Goal: Task Accomplishment & Management: Manage account settings

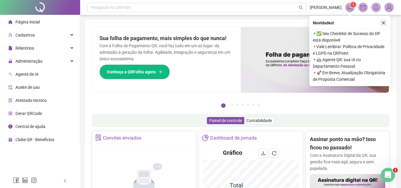
click at [383, 23] on icon "close" at bounding box center [383, 23] width 4 height 4
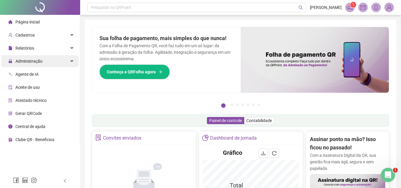
click at [45, 63] on div "Administração" at bounding box center [39, 61] width 77 height 12
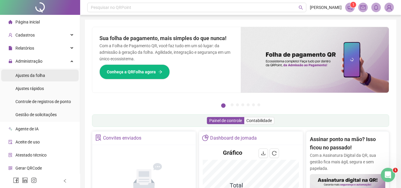
click at [42, 77] on span "Ajustes da folha" at bounding box center [30, 75] width 30 height 5
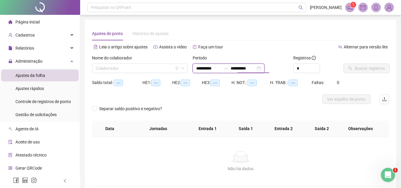
drag, startPoint x: 237, startPoint y: 69, endPoint x: 242, endPoint y: 70, distance: 4.4
click at [242, 70] on input "**********" at bounding box center [243, 68] width 25 height 7
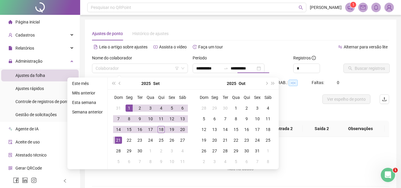
click at [308, 108] on div "Separar saldo positivo e negativo?" at bounding box center [240, 112] width 297 height 17
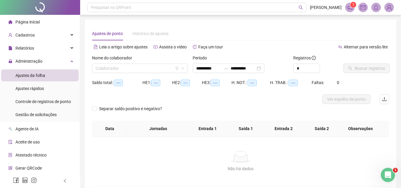
type input "**********"
click at [137, 67] on input "search" at bounding box center [137, 68] width 83 height 9
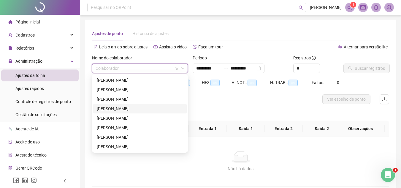
click at [136, 108] on div "[PERSON_NAME]" at bounding box center [140, 108] width 86 height 7
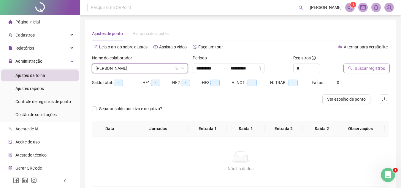
click at [357, 69] on span "Buscar registros" at bounding box center [370, 68] width 30 height 7
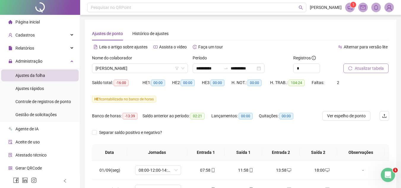
scroll to position [132, 0]
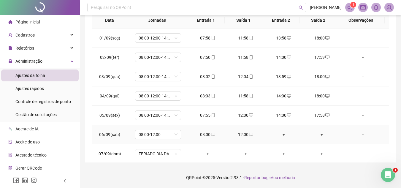
click at [280, 133] on div "+" at bounding box center [284, 134] width 28 height 7
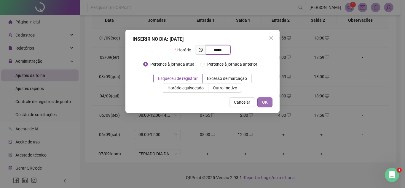
type input "*****"
click at [262, 98] on button "OK" at bounding box center [265, 101] width 15 height 9
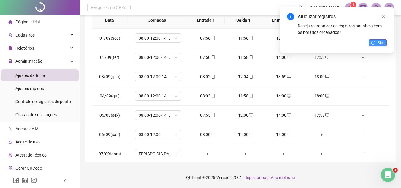
click at [376, 44] on button "Sim" at bounding box center [378, 42] width 18 height 7
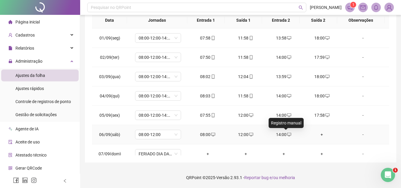
click at [287, 134] on icon "desktop" at bounding box center [289, 134] width 4 height 4
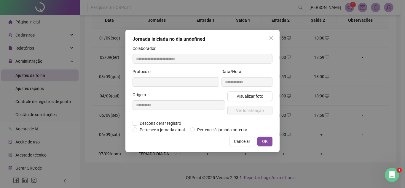
type input "**********"
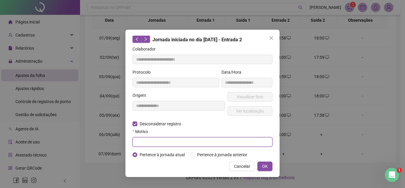
click at [142, 138] on input "text" at bounding box center [203, 141] width 140 height 9
type input "****"
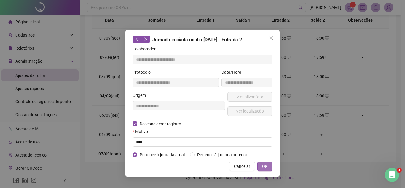
click at [262, 163] on span "OK" at bounding box center [265, 166] width 6 height 7
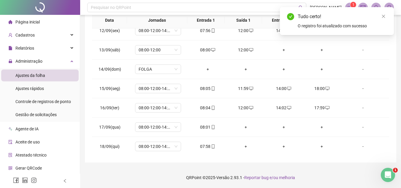
scroll to position [221, 0]
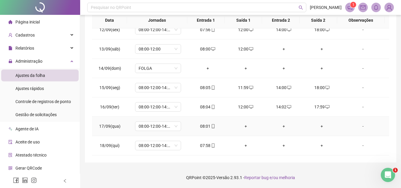
click at [243, 127] on div "+" at bounding box center [246, 126] width 28 height 7
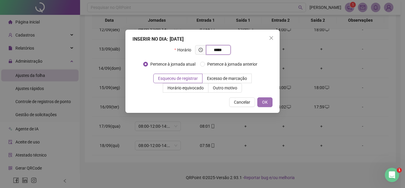
type input "*****"
click at [265, 100] on span "OK" at bounding box center [265, 102] width 6 height 7
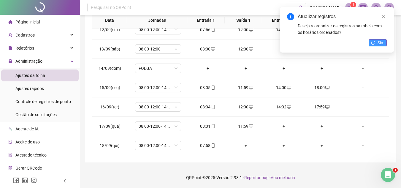
click at [381, 41] on span "Sim" at bounding box center [381, 42] width 7 height 7
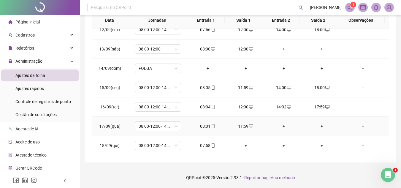
click at [281, 126] on div "+" at bounding box center [284, 126] width 28 height 7
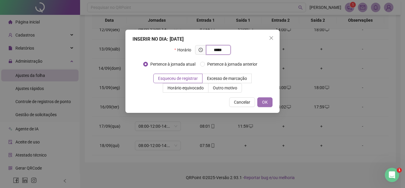
type input "*****"
click at [266, 99] on span "OK" at bounding box center [265, 102] width 6 height 7
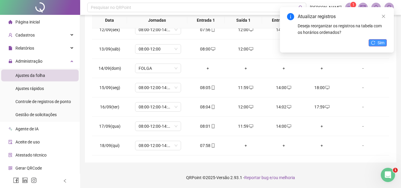
click at [376, 42] on button "Sim" at bounding box center [378, 42] width 18 height 7
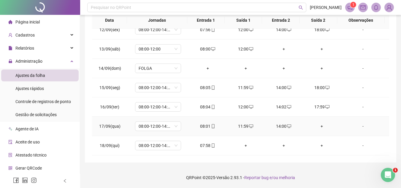
click at [319, 125] on div "+" at bounding box center [322, 126] width 28 height 7
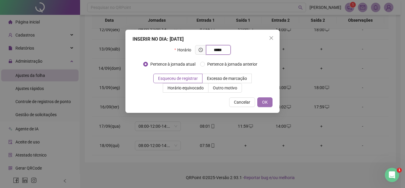
type input "*****"
click at [263, 101] on span "OK" at bounding box center [265, 102] width 6 height 7
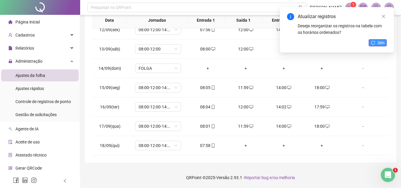
click at [380, 42] on span "Sim" at bounding box center [381, 42] width 7 height 7
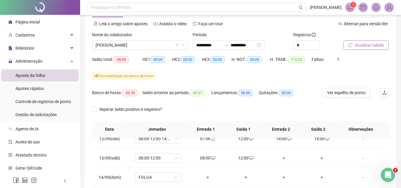
scroll to position [9, 0]
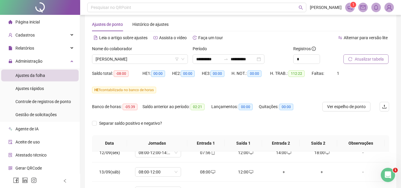
click at [364, 61] on span "Atualizar tabela" at bounding box center [369, 59] width 29 height 7
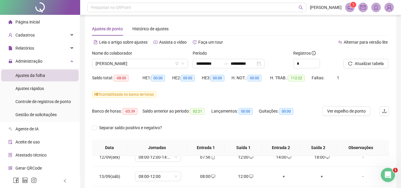
scroll to position [0, 0]
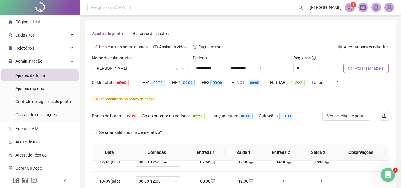
click at [372, 66] on span "Atualizar tabela" at bounding box center [369, 68] width 29 height 7
click at [161, 67] on span "[PERSON_NAME]" at bounding box center [140, 68] width 89 height 9
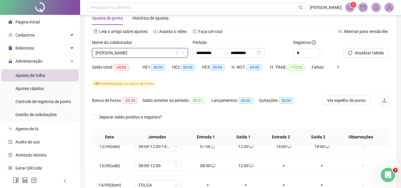
scroll to position [7, 0]
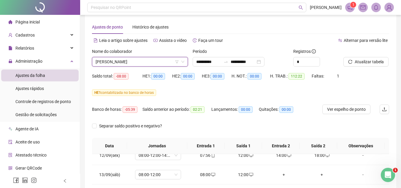
click at [158, 61] on span "[PERSON_NAME]" at bounding box center [140, 61] width 89 height 9
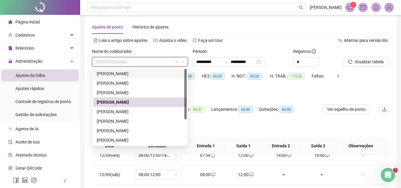
click at [152, 75] on div "[PERSON_NAME]" at bounding box center [140, 73] width 86 height 7
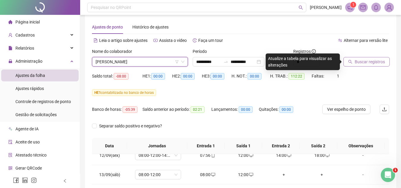
click at [363, 60] on span "Buscar registros" at bounding box center [370, 61] width 30 height 7
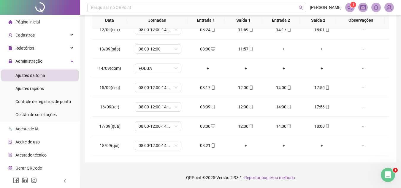
scroll to position [0, 0]
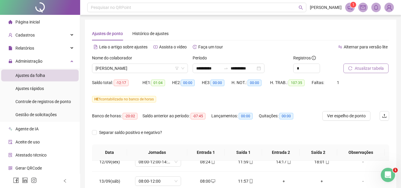
click at [366, 71] on span "Atualizar tabela" at bounding box center [369, 68] width 29 height 7
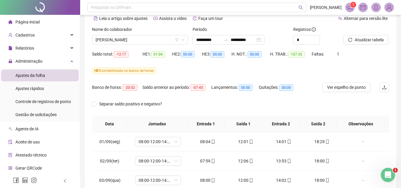
scroll to position [9, 0]
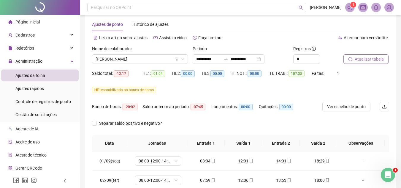
click at [355, 64] on button "Atualizar tabela" at bounding box center [365, 58] width 45 height 9
click at [162, 58] on span "[PERSON_NAME]" at bounding box center [140, 59] width 89 height 9
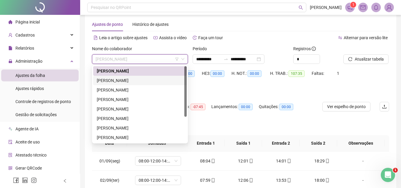
click at [150, 78] on div "[PERSON_NAME]" at bounding box center [140, 80] width 86 height 7
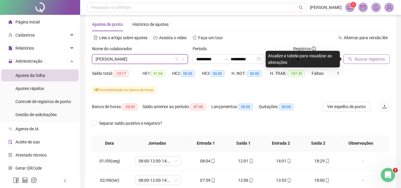
click at [359, 61] on span "Buscar registros" at bounding box center [370, 59] width 30 height 7
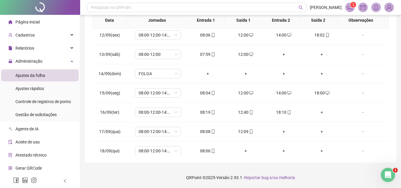
scroll to position [221, 0]
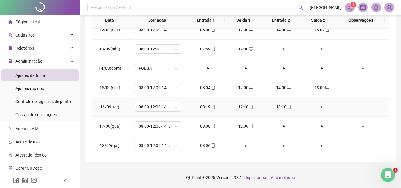
click at [317, 107] on div "+" at bounding box center [322, 107] width 28 height 7
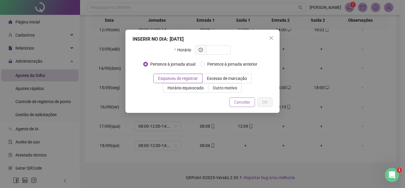
click at [246, 101] on span "Cancelar" at bounding box center [242, 102] width 16 height 7
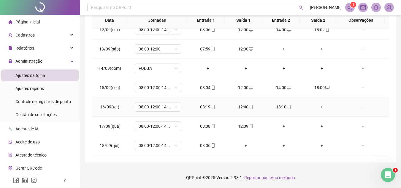
click at [318, 106] on div "+" at bounding box center [322, 107] width 28 height 7
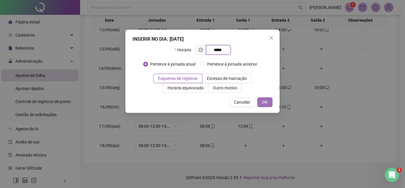
type input "*****"
click at [266, 102] on span "OK" at bounding box center [265, 102] width 6 height 7
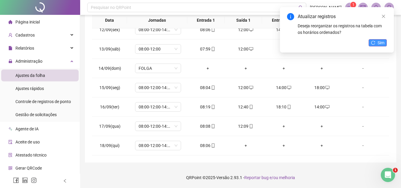
click at [384, 41] on span "Sim" at bounding box center [381, 42] width 7 height 7
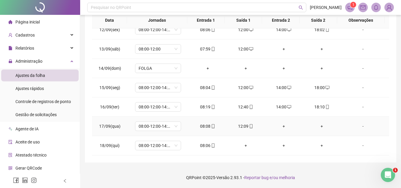
click at [281, 126] on div "+" at bounding box center [284, 126] width 28 height 7
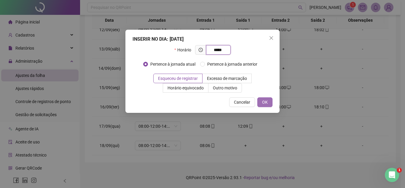
type input "*****"
click at [267, 101] on span "OK" at bounding box center [265, 102] width 6 height 7
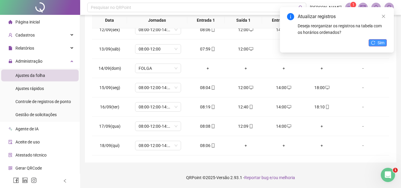
click at [381, 43] on span "Sim" at bounding box center [381, 42] width 7 height 7
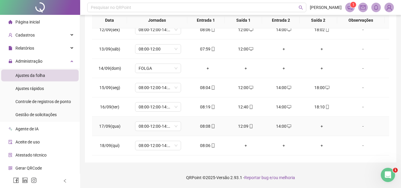
click at [316, 125] on div "+" at bounding box center [322, 126] width 28 height 7
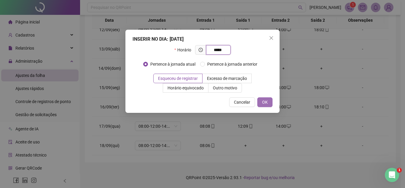
type input "*****"
click at [266, 100] on span "OK" at bounding box center [265, 102] width 6 height 7
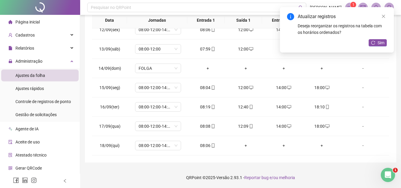
scroll to position [161, 0]
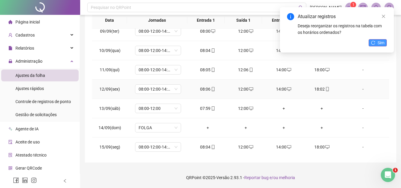
click at [379, 42] on span "Sim" at bounding box center [381, 42] width 7 height 7
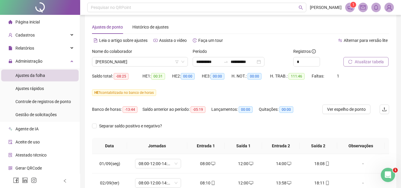
scroll to position [4, 0]
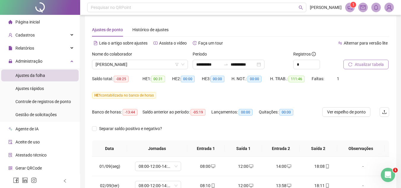
click at [370, 64] on span "Atualizar tabela" at bounding box center [369, 64] width 29 height 7
click at [161, 63] on span "[PERSON_NAME]" at bounding box center [140, 64] width 89 height 9
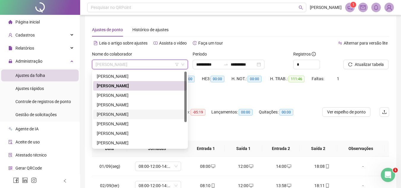
click at [130, 113] on div "[PERSON_NAME]" at bounding box center [140, 114] width 86 height 7
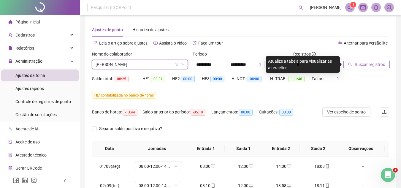
click at [368, 62] on span "Buscar registros" at bounding box center [370, 64] width 30 height 7
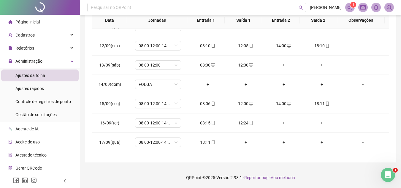
scroll to position [221, 0]
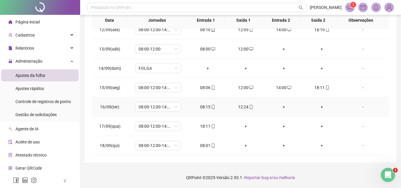
click at [280, 107] on div "+" at bounding box center [284, 107] width 28 height 7
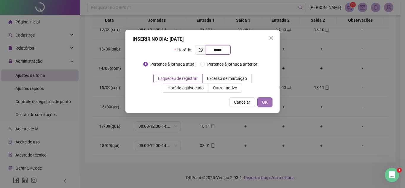
type input "*****"
click at [264, 100] on span "OK" at bounding box center [265, 102] width 6 height 7
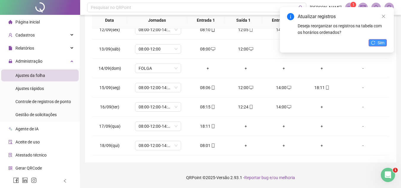
click at [381, 43] on span "Sim" at bounding box center [381, 42] width 7 height 7
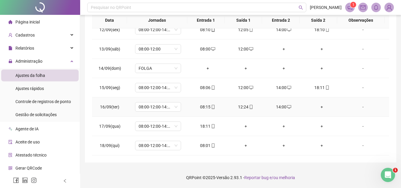
click at [318, 106] on div "+" at bounding box center [322, 107] width 28 height 7
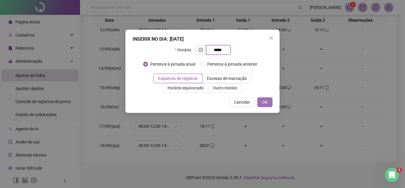
type input "*****"
click at [265, 105] on span "OK" at bounding box center [265, 102] width 6 height 7
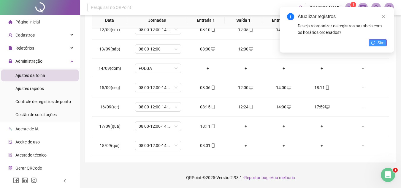
click at [377, 45] on button "Sim" at bounding box center [378, 42] width 18 height 7
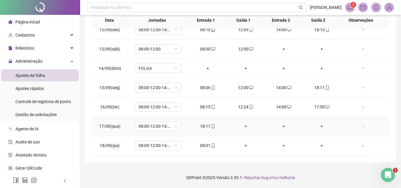
click at [243, 124] on div "+" at bounding box center [246, 126] width 28 height 7
click at [244, 125] on div "+" at bounding box center [246, 126] width 28 height 7
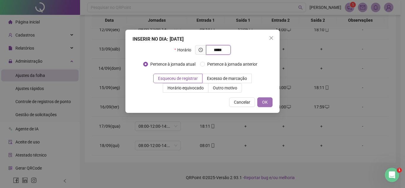
type input "*****"
click at [267, 101] on span "OK" at bounding box center [265, 102] width 6 height 7
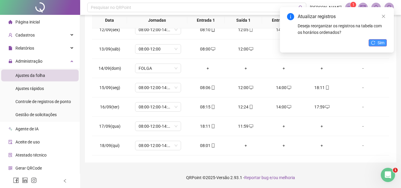
click at [381, 43] on span "Sim" at bounding box center [381, 42] width 7 height 7
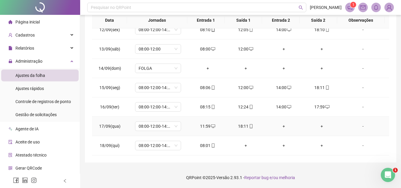
click at [281, 128] on div "+" at bounding box center [284, 126] width 28 height 7
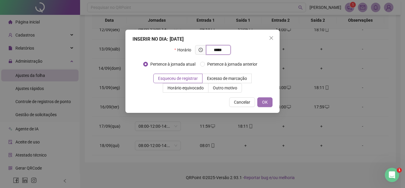
type input "*****"
click at [269, 102] on button "OK" at bounding box center [265, 101] width 15 height 9
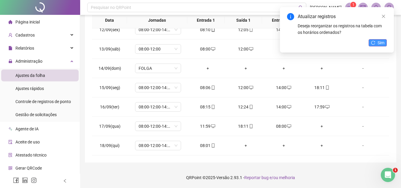
click at [376, 43] on button "Sim" at bounding box center [378, 42] width 18 height 7
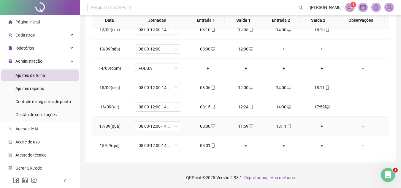
click at [318, 126] on div "+" at bounding box center [322, 126] width 28 height 7
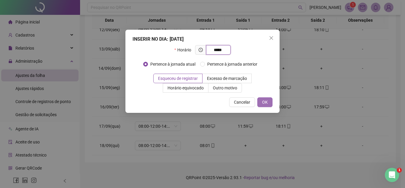
type input "*****"
click at [264, 102] on span "OK" at bounding box center [265, 102] width 6 height 7
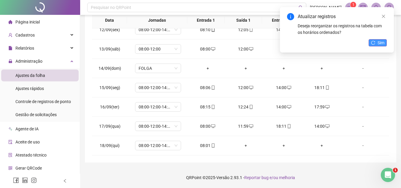
click at [376, 41] on button "Sim" at bounding box center [378, 42] width 18 height 7
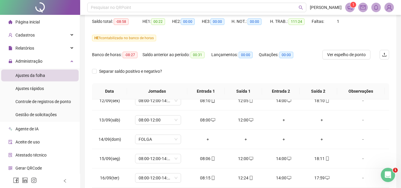
scroll to position [0, 0]
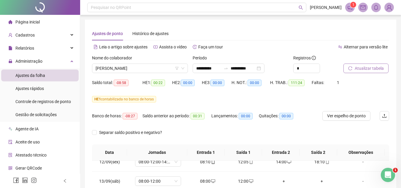
click at [370, 64] on button "Atualizar tabela" at bounding box center [365, 68] width 45 height 9
click at [157, 69] on span "[PERSON_NAME]" at bounding box center [140, 68] width 89 height 9
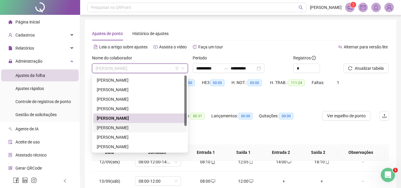
click at [148, 126] on div "[PERSON_NAME]" at bounding box center [140, 127] width 86 height 7
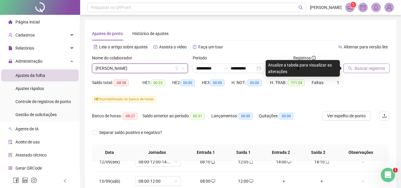
click at [370, 69] on span "Buscar registros" at bounding box center [370, 68] width 30 height 7
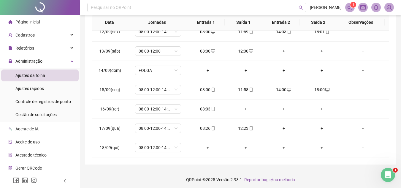
scroll to position [132, 0]
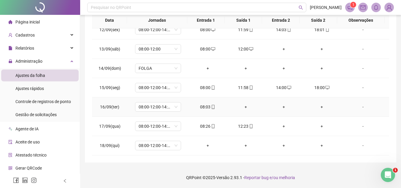
click at [243, 107] on div "+" at bounding box center [246, 107] width 28 height 7
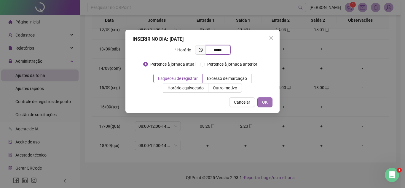
type input "*****"
click at [272, 106] on button "OK" at bounding box center [265, 101] width 15 height 9
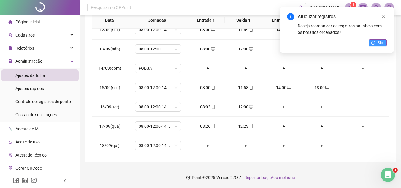
click at [373, 44] on icon "reload" at bounding box center [373, 43] width 4 height 4
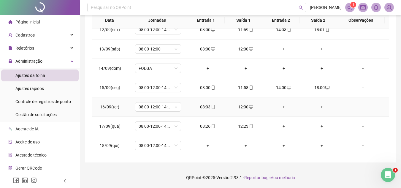
click at [280, 107] on div "+" at bounding box center [284, 107] width 28 height 7
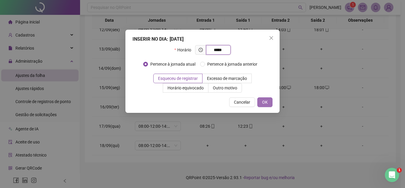
type input "*****"
click at [267, 104] on span "OK" at bounding box center [265, 102] width 6 height 7
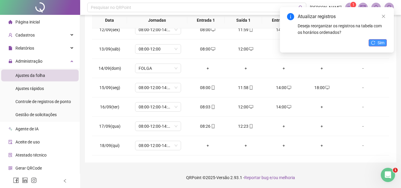
click at [376, 41] on button "Sim" at bounding box center [378, 42] width 18 height 7
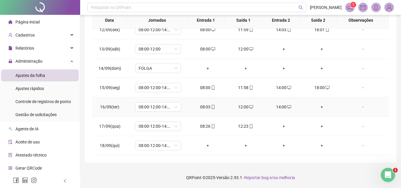
click at [318, 107] on div "+" at bounding box center [322, 107] width 28 height 7
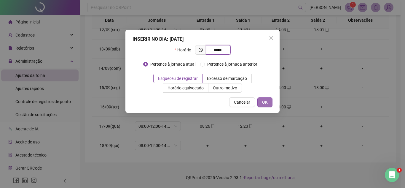
type input "*****"
click at [270, 104] on button "OK" at bounding box center [265, 101] width 15 height 9
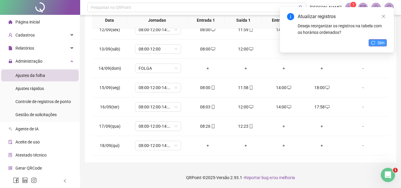
click at [381, 45] on span "Sim" at bounding box center [381, 42] width 7 height 7
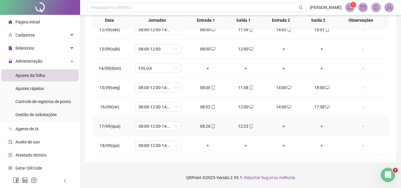
click at [281, 126] on div "+" at bounding box center [284, 126] width 28 height 7
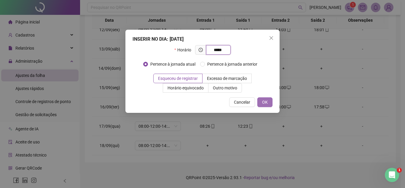
type input "*****"
click at [265, 101] on span "OK" at bounding box center [265, 102] width 6 height 7
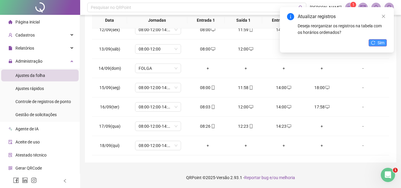
click at [372, 42] on icon "reload" at bounding box center [373, 43] width 4 height 4
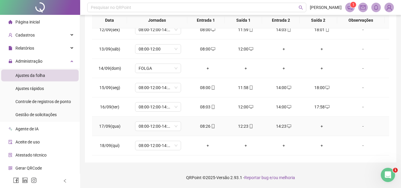
click at [319, 126] on div "+" at bounding box center [322, 126] width 28 height 7
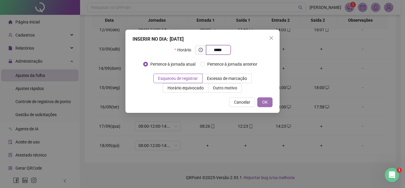
type input "*****"
click at [261, 101] on button "OK" at bounding box center [265, 101] width 15 height 9
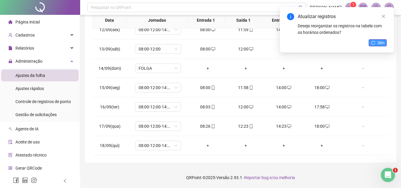
click at [380, 44] on span "Sim" at bounding box center [381, 42] width 7 height 7
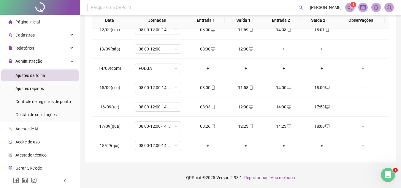
scroll to position [0, 0]
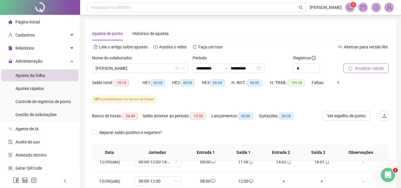
click at [370, 66] on span "Atualizar tabela" at bounding box center [369, 68] width 29 height 7
click at [161, 68] on span "[PERSON_NAME]" at bounding box center [140, 68] width 89 height 9
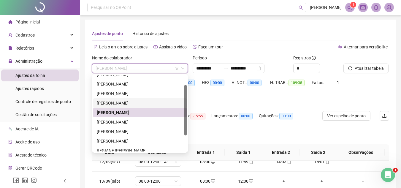
scroll to position [18, 0]
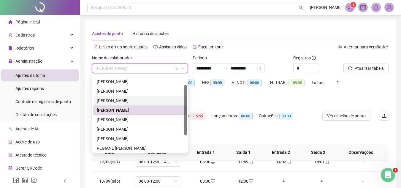
drag, startPoint x: 186, startPoint y: 115, endPoint x: 182, endPoint y: 126, distance: 11.8
click at [182, 126] on div "[PERSON_NAME] FILHO [PERSON_NAME] MUNIZ REGIANE [PERSON_NAME]" at bounding box center [140, 113] width 94 height 76
click at [142, 119] on div "[PERSON_NAME]" at bounding box center [140, 119] width 86 height 7
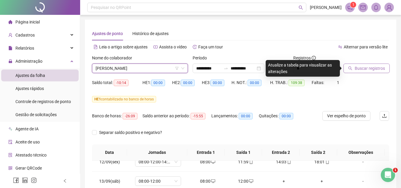
click at [358, 71] on span "Buscar registros" at bounding box center [370, 68] width 30 height 7
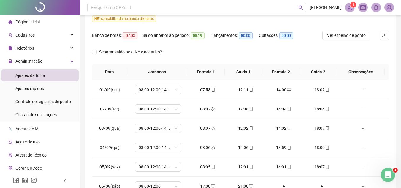
scroll to position [44, 0]
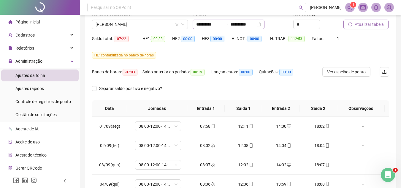
click at [356, 25] on span "Atualizar tabela" at bounding box center [369, 24] width 29 height 7
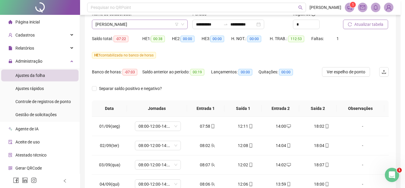
click at [153, 24] on div "Atualizando tabela Atualizando e reorganizando os registros... OK" at bounding box center [202, 94] width 405 height 188
click at [153, 24] on span "[PERSON_NAME]" at bounding box center [140, 24] width 89 height 9
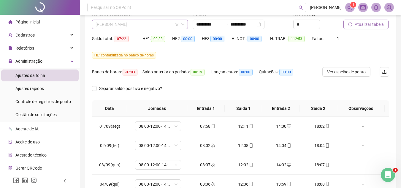
click at [153, 26] on span "[PERSON_NAME]" at bounding box center [140, 24] width 89 height 9
click at [157, 26] on span "[PERSON_NAME]" at bounding box center [140, 24] width 89 height 9
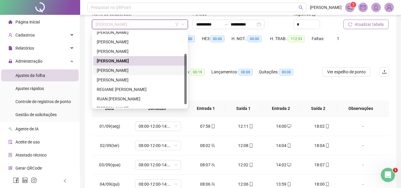
drag, startPoint x: 185, startPoint y: 88, endPoint x: 186, endPoint y: 98, distance: 10.4
click at [186, 98] on div at bounding box center [185, 79] width 2 height 50
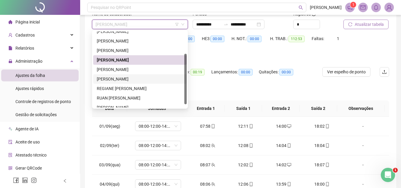
click at [142, 79] on div "[PERSON_NAME]" at bounding box center [140, 79] width 86 height 7
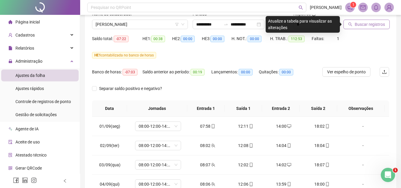
click at [361, 25] on span "Buscar registros" at bounding box center [370, 24] width 30 height 7
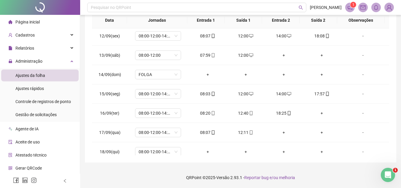
scroll to position [221, 0]
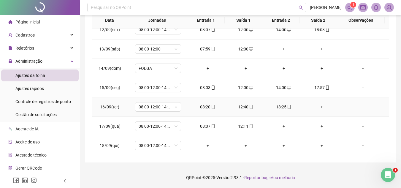
click at [318, 106] on div "+" at bounding box center [322, 107] width 28 height 7
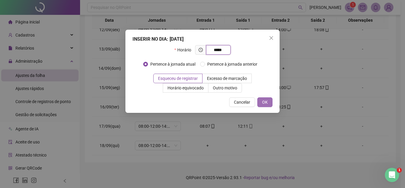
type input "*****"
click at [268, 102] on span "OK" at bounding box center [265, 102] width 6 height 7
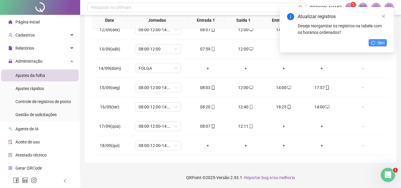
click at [377, 41] on button "Sim" at bounding box center [378, 42] width 18 height 7
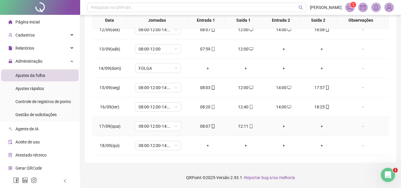
click at [280, 124] on div "+" at bounding box center [284, 126] width 28 height 7
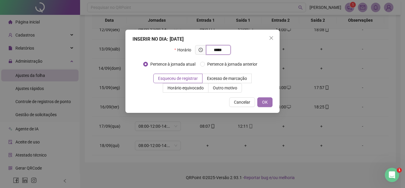
type input "*****"
click at [266, 102] on span "OK" at bounding box center [265, 102] width 6 height 7
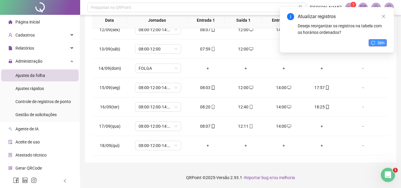
click at [381, 43] on span "Sim" at bounding box center [381, 42] width 7 height 7
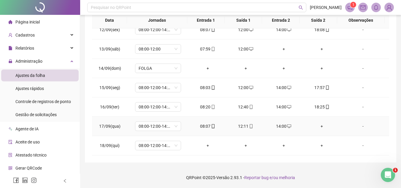
click at [318, 125] on div "+" at bounding box center [322, 126] width 28 height 7
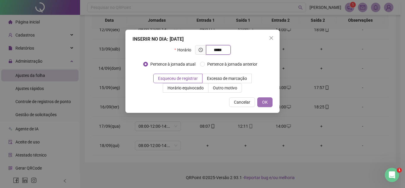
type input "*****"
click at [269, 102] on button "OK" at bounding box center [265, 101] width 15 height 9
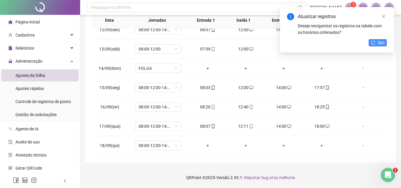
click at [373, 42] on icon "reload" at bounding box center [373, 43] width 4 height 4
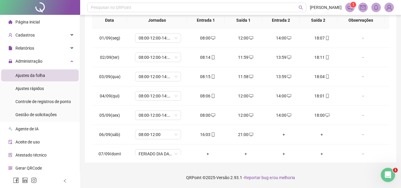
scroll to position [0, 0]
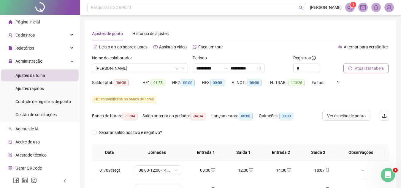
click at [370, 66] on span "Atualizar tabela" at bounding box center [369, 68] width 29 height 7
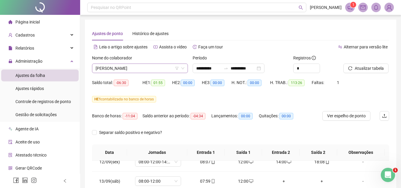
click at [145, 70] on span "[PERSON_NAME]" at bounding box center [140, 68] width 89 height 9
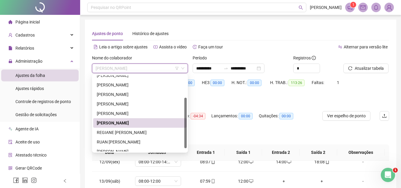
scroll to position [38, 0]
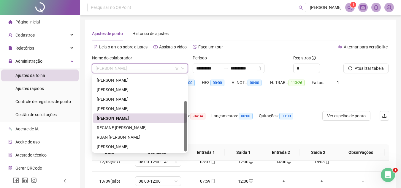
click at [185, 144] on div at bounding box center [185, 126] width 2 height 50
click at [126, 128] on div "REGIANE [PERSON_NAME]" at bounding box center [140, 127] width 86 height 7
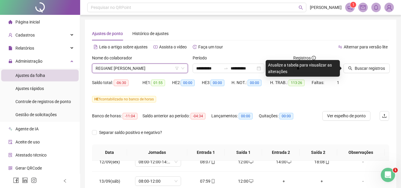
click at [367, 74] on div "Buscar registros" at bounding box center [366, 66] width 50 height 23
click at [370, 68] on span "Buscar registros" at bounding box center [370, 68] width 30 height 7
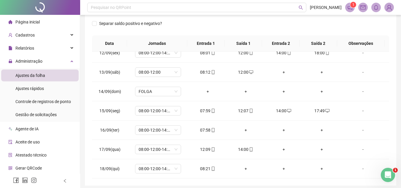
scroll to position [132, 0]
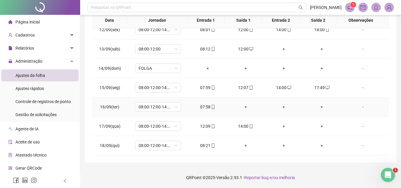
click at [243, 106] on div "+" at bounding box center [246, 107] width 28 height 7
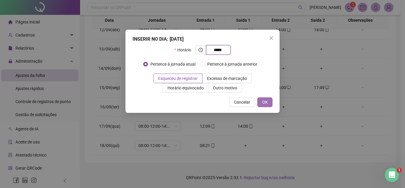
type input "*****"
click at [264, 102] on span "OK" at bounding box center [265, 102] width 6 height 7
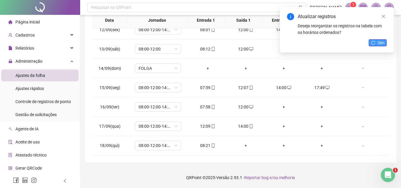
click at [378, 43] on span "Sim" at bounding box center [381, 42] width 7 height 7
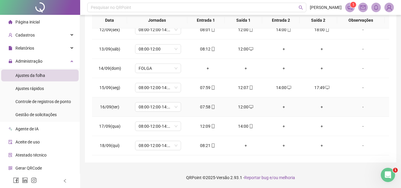
click at [280, 107] on div "+" at bounding box center [284, 107] width 28 height 7
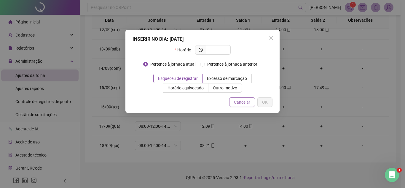
click at [245, 100] on span "Cancelar" at bounding box center [242, 102] width 16 height 7
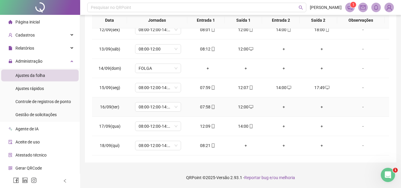
click at [281, 106] on div "+" at bounding box center [284, 107] width 28 height 7
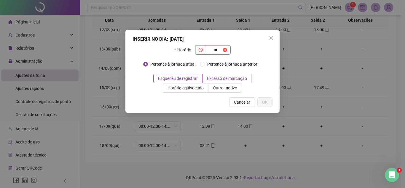
type input "*"
type input "*****"
click at [264, 104] on span "OK" at bounding box center [265, 102] width 6 height 7
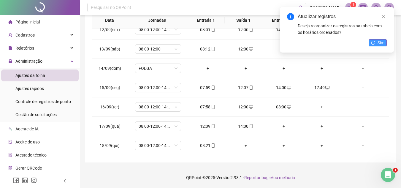
click at [375, 41] on icon "reload" at bounding box center [373, 43] width 4 height 4
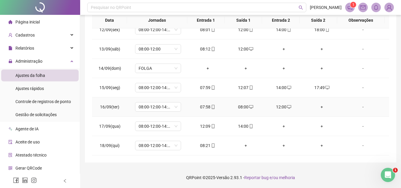
click at [318, 107] on div "+" at bounding box center [322, 107] width 28 height 7
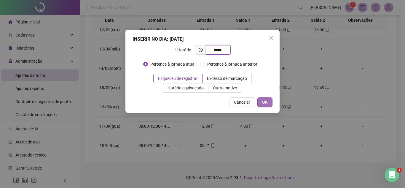
type input "*****"
click at [270, 99] on button "OK" at bounding box center [265, 101] width 15 height 9
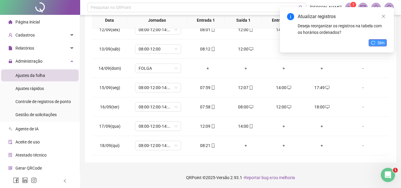
click at [377, 43] on button "Sim" at bounding box center [378, 42] width 18 height 7
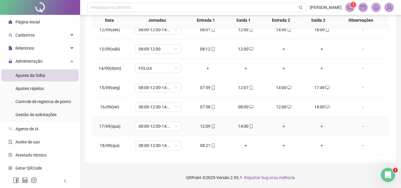
click at [281, 125] on div "+" at bounding box center [284, 126] width 28 height 7
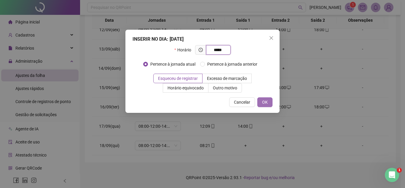
type input "*****"
click at [267, 102] on span "OK" at bounding box center [265, 102] width 6 height 7
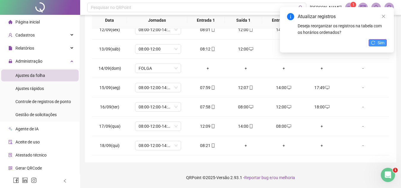
click at [383, 45] on span "Sim" at bounding box center [381, 42] width 7 height 7
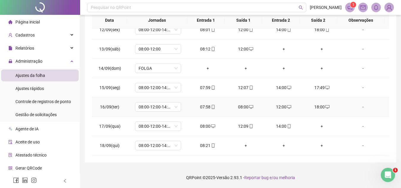
click at [245, 107] on div "08:00" at bounding box center [246, 107] width 28 height 7
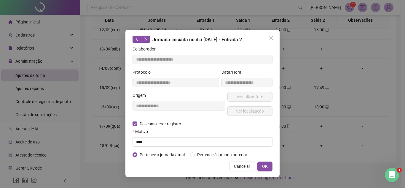
type input "**********"
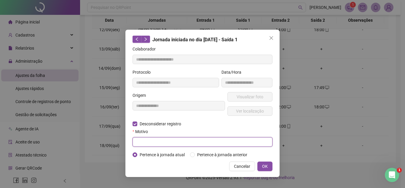
click at [140, 142] on input "text" at bounding box center [203, 141] width 140 height 9
type input "****"
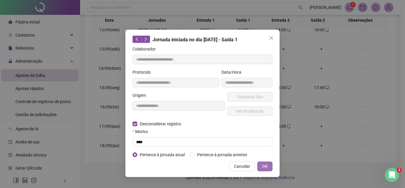
click at [267, 167] on span "OK" at bounding box center [265, 166] width 6 height 7
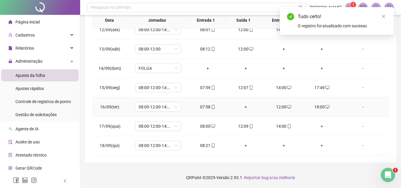
click at [244, 107] on div "+" at bounding box center [246, 107] width 28 height 7
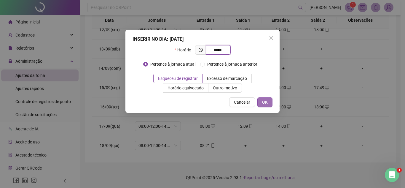
type input "*****"
click at [265, 101] on span "OK" at bounding box center [265, 102] width 6 height 7
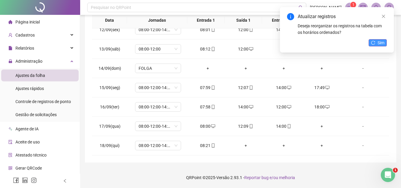
click at [378, 44] on span "Sim" at bounding box center [381, 42] width 7 height 7
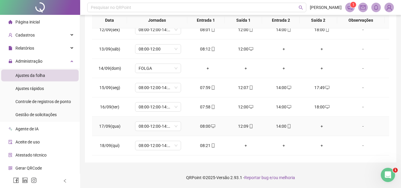
click at [317, 125] on div "+" at bounding box center [322, 126] width 28 height 7
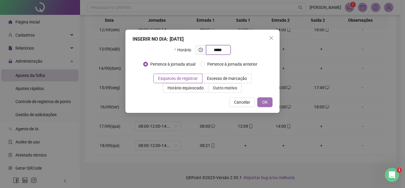
type input "*****"
click at [265, 101] on span "OK" at bounding box center [265, 102] width 6 height 7
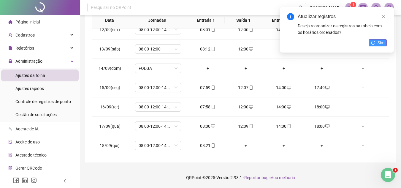
click at [376, 41] on button "Sim" at bounding box center [378, 42] width 18 height 7
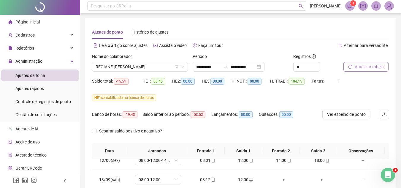
scroll to position [0, 0]
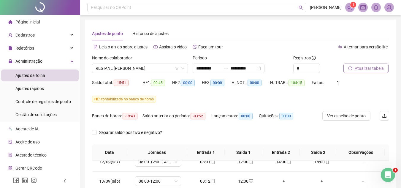
click at [377, 67] on span "Atualizar tabela" at bounding box center [369, 68] width 29 height 7
click at [168, 68] on span "REGIANE [PERSON_NAME]" at bounding box center [140, 68] width 89 height 9
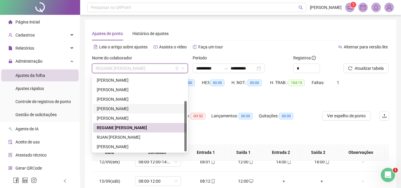
drag, startPoint x: 186, startPoint y: 140, endPoint x: 186, endPoint y: 149, distance: 8.9
click at [186, 149] on div at bounding box center [185, 126] width 2 height 50
click at [131, 139] on div "RUAN [PERSON_NAME]" at bounding box center [140, 137] width 86 height 7
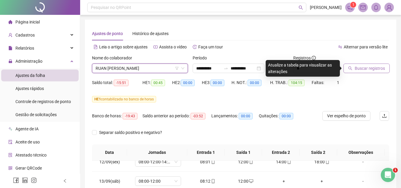
click at [362, 70] on span "Buscar registros" at bounding box center [370, 68] width 30 height 7
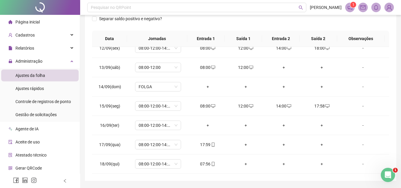
scroll to position [115, 0]
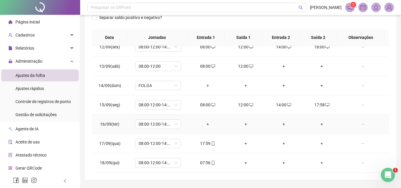
click at [206, 124] on div "+" at bounding box center [208, 124] width 28 height 7
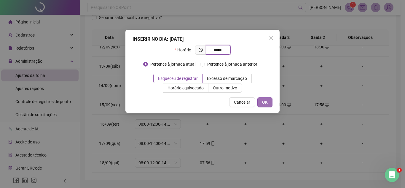
type input "*****"
click at [263, 102] on span "OK" at bounding box center [265, 102] width 6 height 7
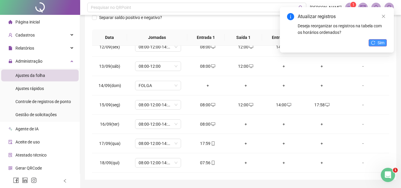
click at [372, 42] on icon "reload" at bounding box center [373, 43] width 4 height 4
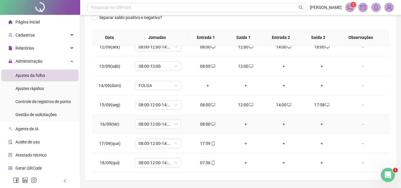
click at [243, 125] on div "+" at bounding box center [246, 124] width 28 height 7
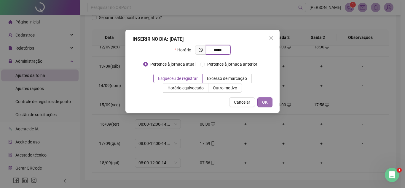
type input "*****"
click at [266, 100] on span "OK" at bounding box center [265, 102] width 6 height 7
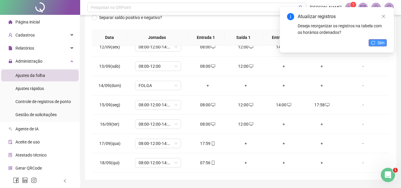
click at [381, 42] on span "Sim" at bounding box center [381, 42] width 7 height 7
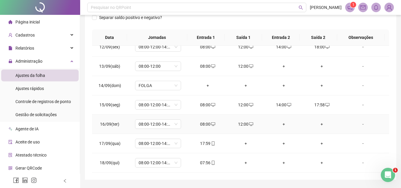
click at [281, 124] on div "+" at bounding box center [284, 124] width 28 height 7
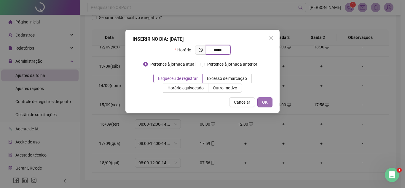
type input "*****"
click at [264, 104] on span "OK" at bounding box center [265, 102] width 6 height 7
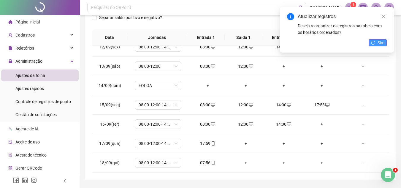
click at [381, 45] on span "Sim" at bounding box center [381, 42] width 7 height 7
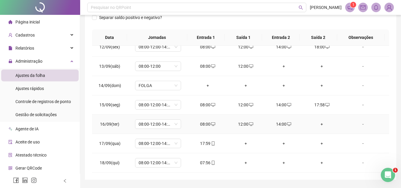
click at [318, 124] on div "+" at bounding box center [322, 124] width 28 height 7
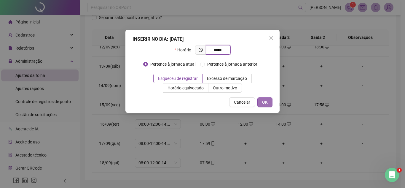
type input "*****"
click at [267, 102] on span "OK" at bounding box center [265, 102] width 6 height 7
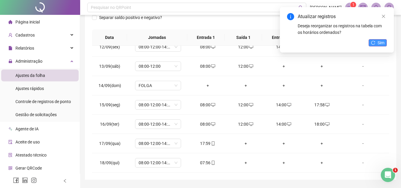
click at [383, 43] on span "Sim" at bounding box center [381, 42] width 7 height 7
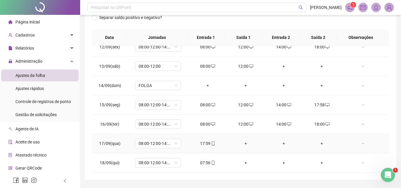
click at [243, 144] on div "+" at bounding box center [246, 143] width 28 height 7
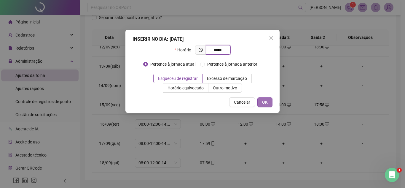
type input "*****"
click at [264, 102] on span "OK" at bounding box center [265, 102] width 6 height 7
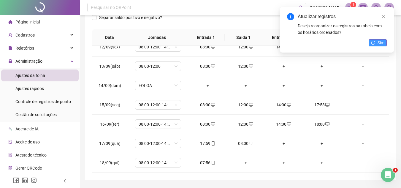
click at [380, 42] on span "Sim" at bounding box center [381, 42] width 7 height 7
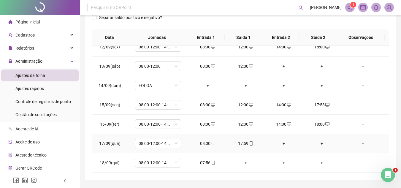
click at [280, 142] on div "+" at bounding box center [284, 143] width 28 height 7
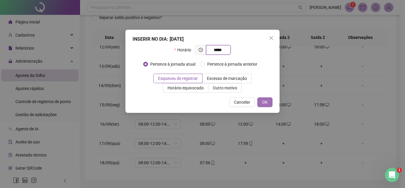
type input "*****"
click at [267, 102] on span "OK" at bounding box center [265, 102] width 6 height 7
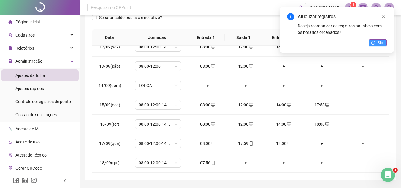
click at [374, 41] on icon "reload" at bounding box center [373, 43] width 4 height 4
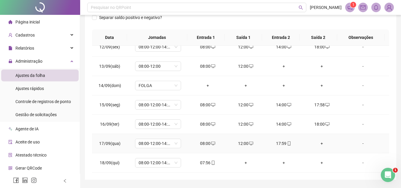
click at [317, 143] on div "+" at bounding box center [322, 143] width 28 height 7
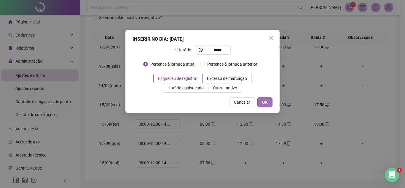
type input "*****"
click at [266, 104] on span "OK" at bounding box center [265, 102] width 6 height 7
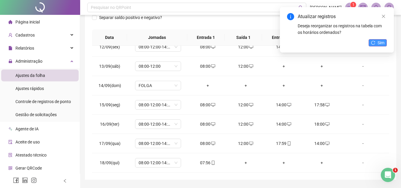
click at [374, 44] on icon "reload" at bounding box center [373, 43] width 4 height 4
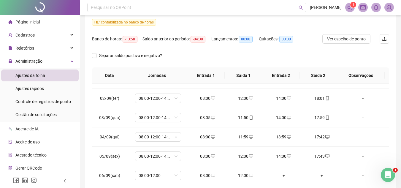
scroll to position [0, 0]
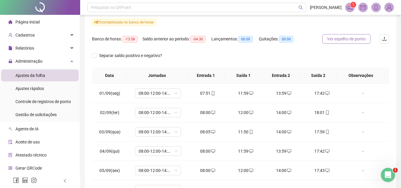
click at [331, 36] on span "Ver espelho de ponto" at bounding box center [346, 39] width 39 height 7
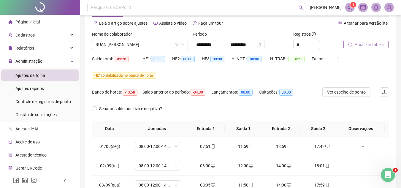
scroll to position [23, 0]
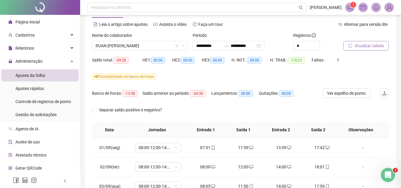
click at [375, 43] on span "Atualizar tabela" at bounding box center [369, 45] width 29 height 7
